Goal: Transaction & Acquisition: Book appointment/travel/reservation

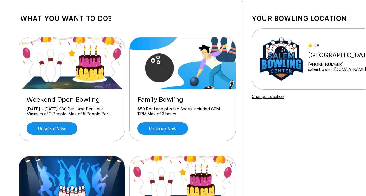
scroll to position [21, 0]
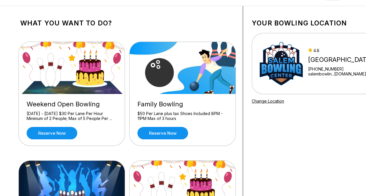
click at [33, 129] on link "Reserve now" at bounding box center [52, 133] width 51 height 12
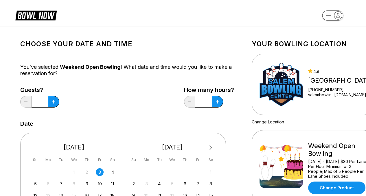
click at [52, 103] on button at bounding box center [53, 102] width 11 height 12
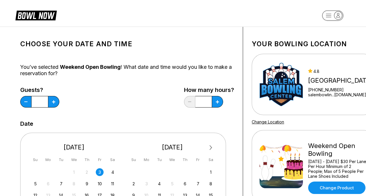
click at [52, 103] on button at bounding box center [53, 102] width 11 height 12
click at [29, 101] on button at bounding box center [25, 102] width 11 height 12
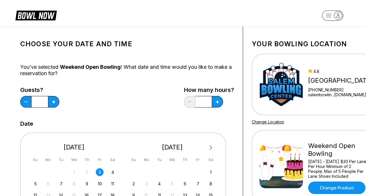
type input "*"
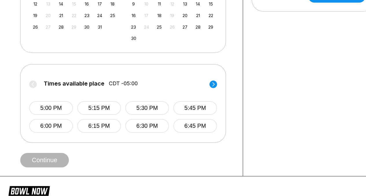
scroll to position [198, 0]
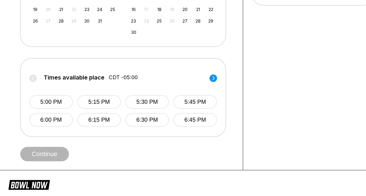
click at [155, 103] on button "5:30 PM" at bounding box center [147, 102] width 44 height 14
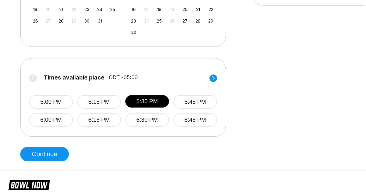
click at [43, 157] on button "Continue" at bounding box center [44, 154] width 49 height 14
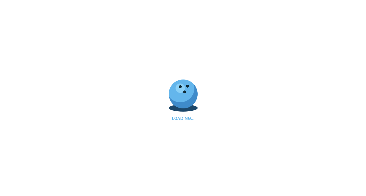
select select "**"
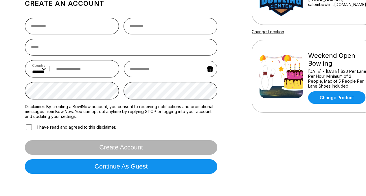
scroll to position [91, 0]
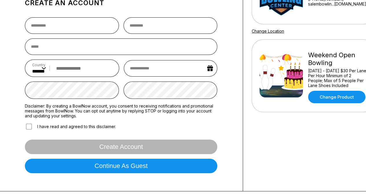
click at [62, 164] on button "Continue as guest" at bounding box center [121, 166] width 192 height 14
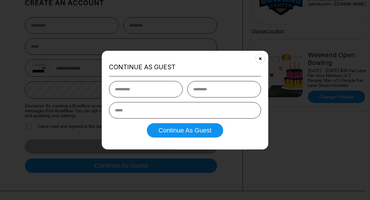
type input "*"
type input "****"
type input "*********"
type input "**********"
click at [178, 135] on button "Continue as Guest" at bounding box center [185, 130] width 76 height 14
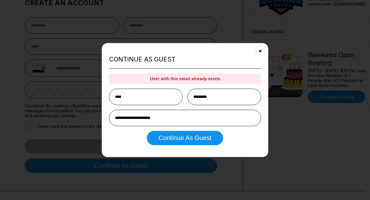
click at [264, 51] on button "Close" at bounding box center [260, 51] width 14 height 14
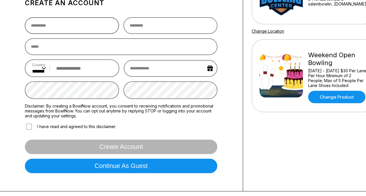
click at [82, 26] on input "text" at bounding box center [72, 25] width 94 height 16
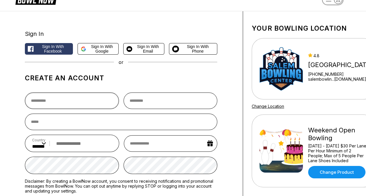
scroll to position [3, 0]
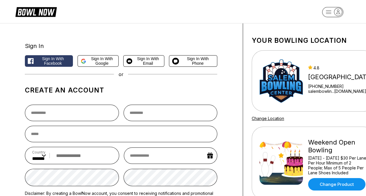
click at [97, 55] on button "Sign in with Google" at bounding box center [97, 61] width 41 height 12
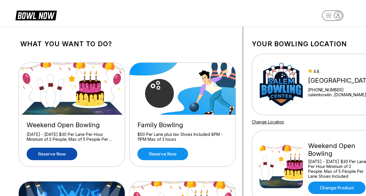
click at [47, 157] on link "Reserve now" at bounding box center [52, 154] width 51 height 12
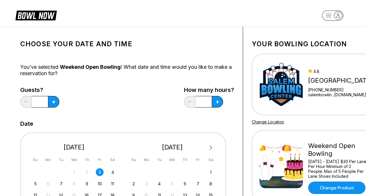
scroll to position [55, 0]
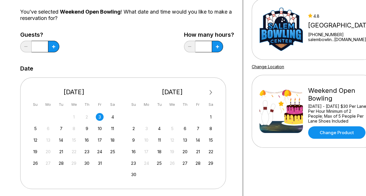
click at [51, 51] on button at bounding box center [53, 47] width 11 height 12
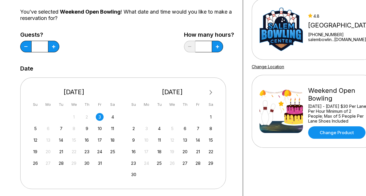
click at [51, 51] on button at bounding box center [53, 47] width 11 height 12
type input "*"
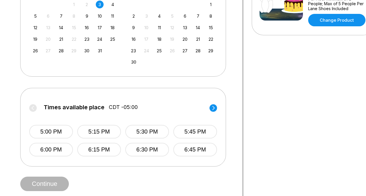
scroll to position [186, 0]
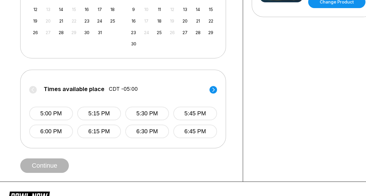
click at [150, 111] on button "5:30 PM" at bounding box center [147, 114] width 44 height 14
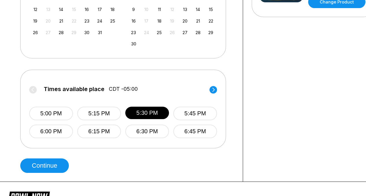
click at [44, 166] on button "Continue" at bounding box center [44, 165] width 49 height 14
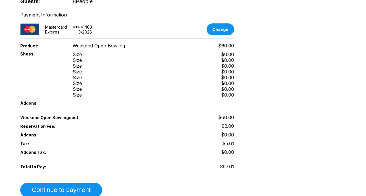
scroll to position [231, 0]
click at [72, 182] on button "Continue to payment" at bounding box center [61, 189] width 82 height 14
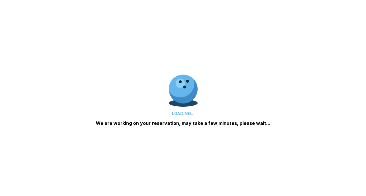
scroll to position [0, 0]
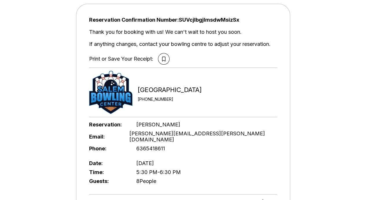
scroll to position [34, 0]
